Goal: Find specific page/section: Find specific page/section

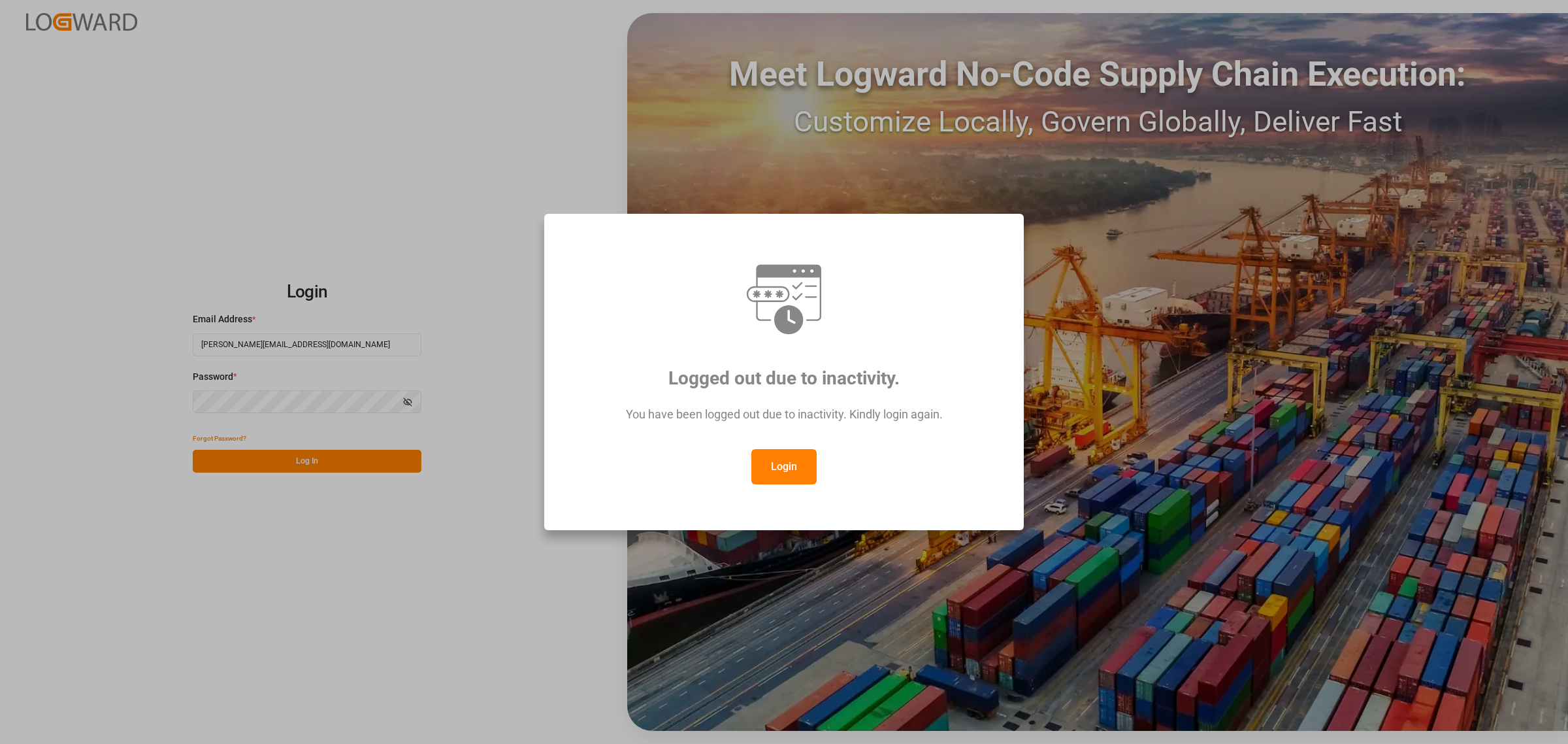
click at [794, 468] on button "Login" at bounding box center [784, 466] width 65 height 36
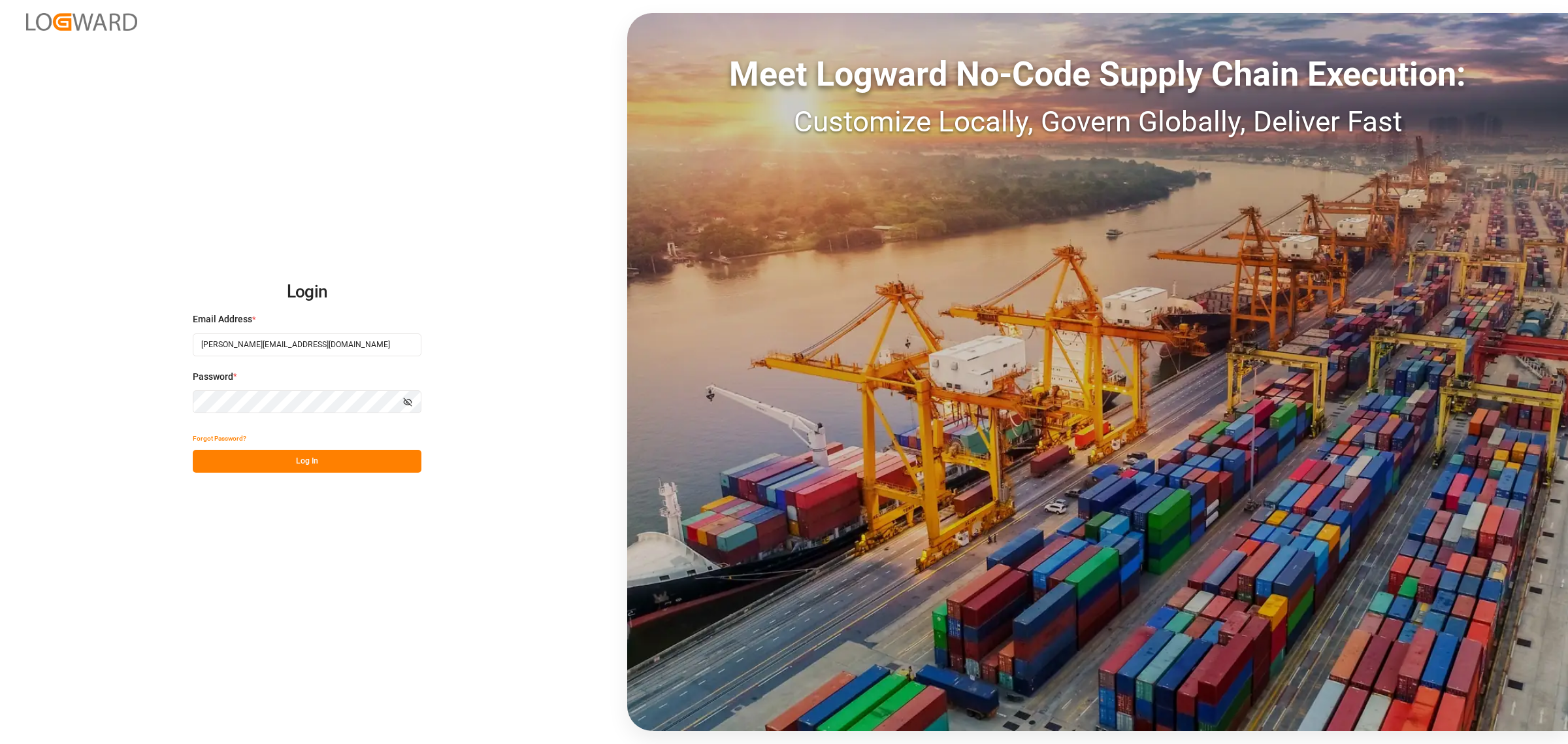
click at [328, 453] on button "Log In" at bounding box center [307, 461] width 229 height 23
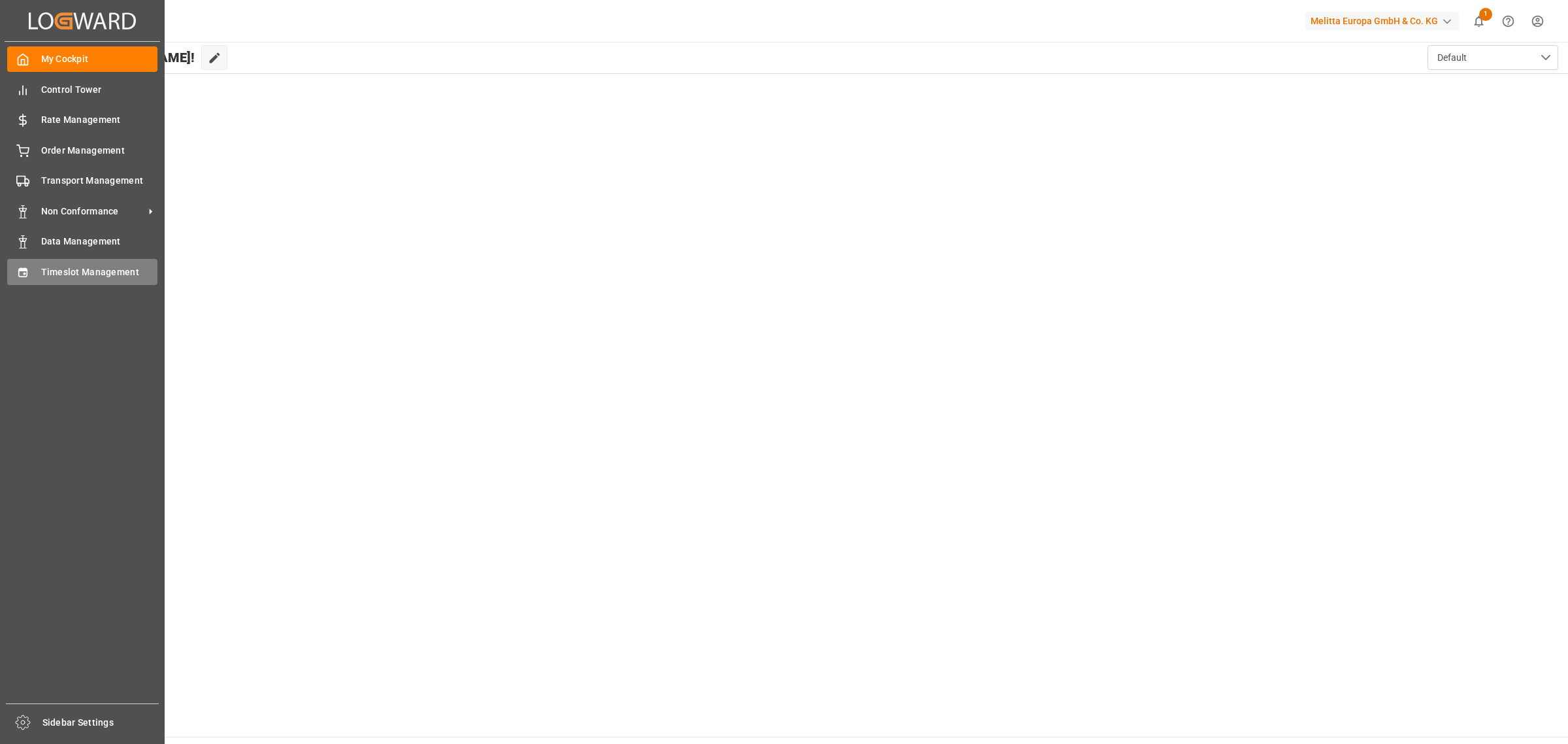
click at [51, 268] on span "Timeslot Management" at bounding box center [100, 272] width 117 height 13
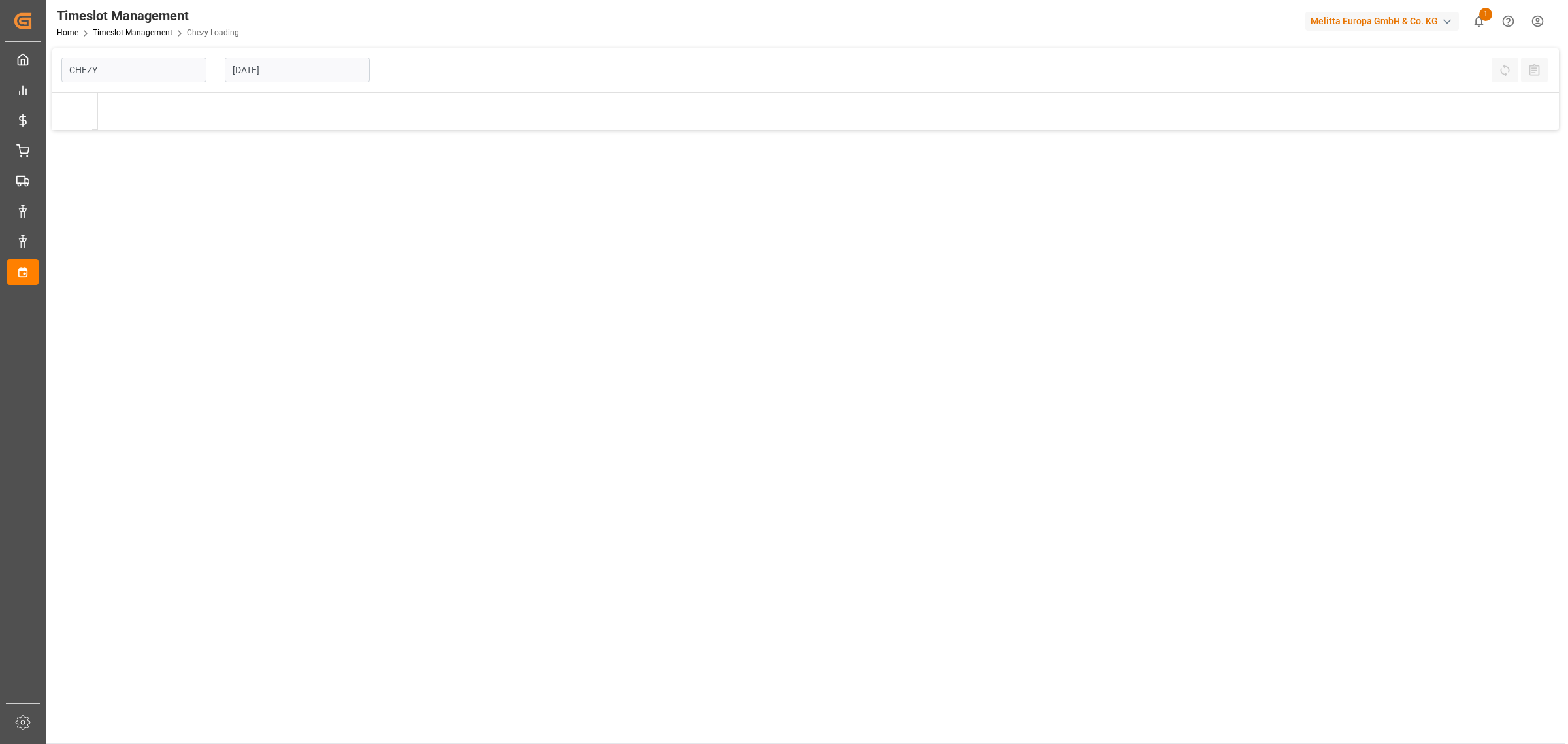
type input "Chezy Loading"
